Goal: Check status: Check status

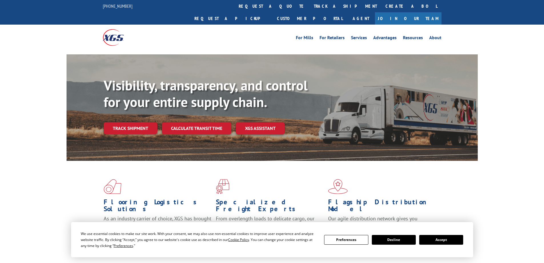
click at [447, 238] on button "Accept" at bounding box center [441, 240] width 44 height 10
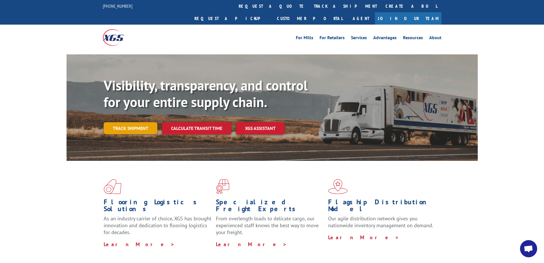
click at [121, 122] on link "Track shipment" at bounding box center [131, 128] width 54 height 12
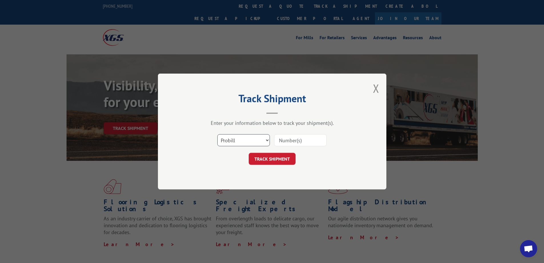
click at [256, 145] on select "Select category... Probill BOL PO" at bounding box center [243, 140] width 53 height 12
select select "bol"
click at [217, 134] on select "Select category... Probill BOL PO" at bounding box center [243, 140] width 53 height 12
click at [289, 138] on input at bounding box center [300, 140] width 53 height 12
paste input "7086453"
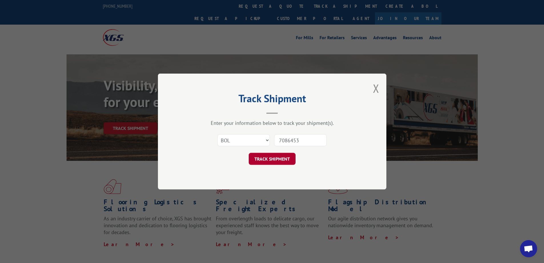
type input "7086453"
click at [274, 163] on button "TRACK SHIPMENT" at bounding box center [272, 159] width 47 height 12
